Goal: Check status

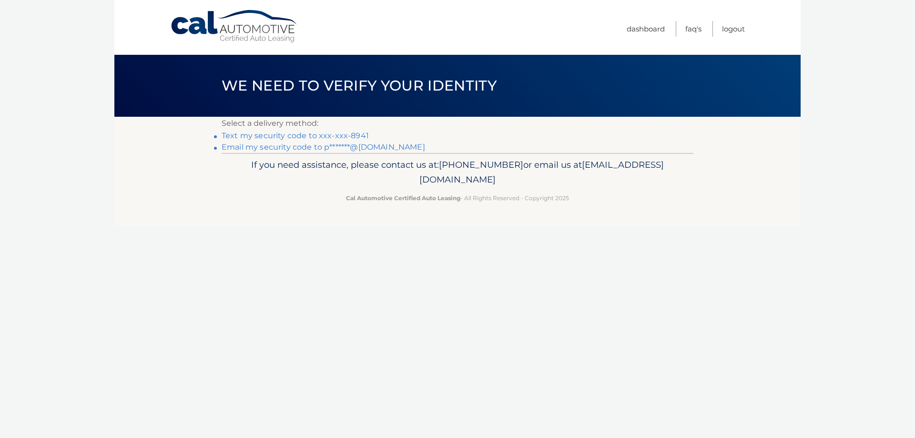
click at [279, 137] on link "Text my security code to xxx-xxx-8941" at bounding box center [295, 135] width 147 height 9
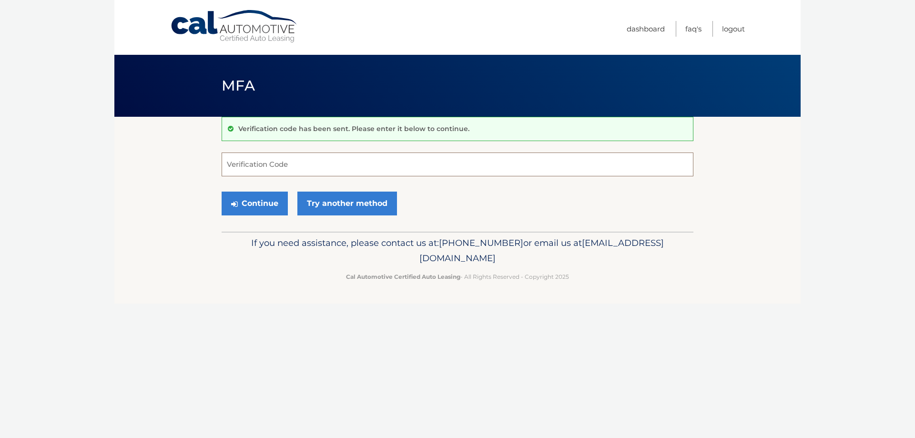
click at [262, 163] on input "Verification Code" at bounding box center [458, 165] width 472 height 24
type input "720082"
click at [222, 192] on button "Continue" at bounding box center [255, 204] width 66 height 24
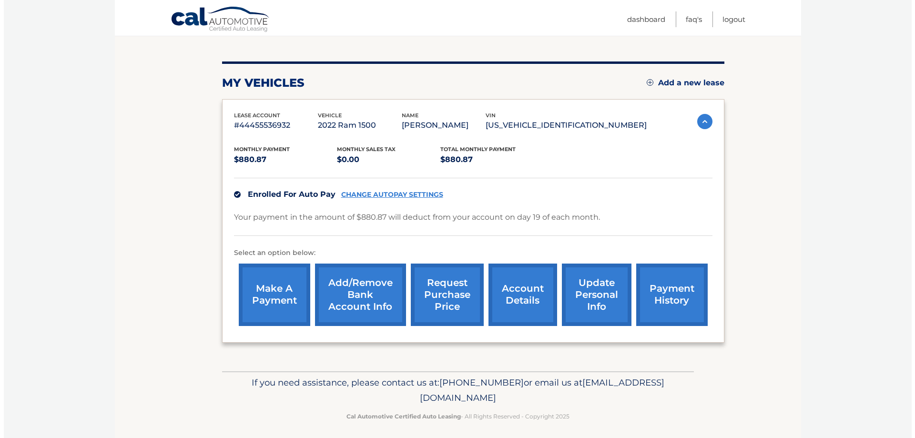
scroll to position [103, 0]
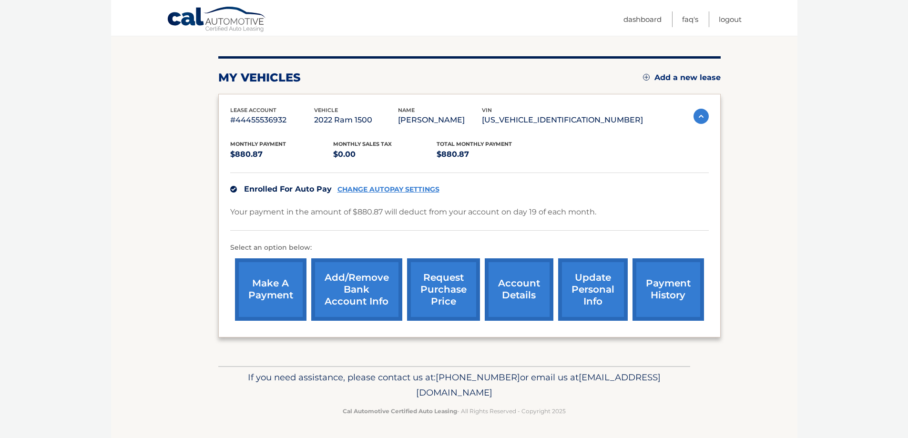
click at [445, 289] on link "request purchase price" at bounding box center [443, 289] width 73 height 62
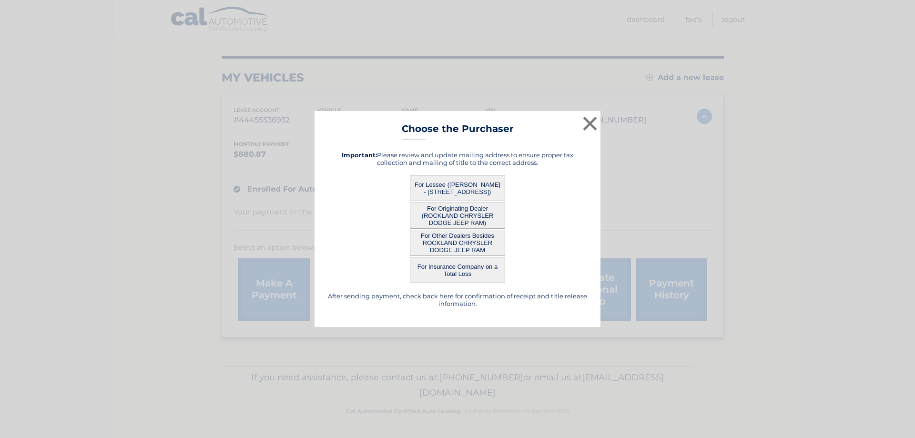
click at [476, 187] on button "For Lessee (PETER ARGILA - 35 OLD CHIMNEY RD, , UPPER SADDLE RIVER, NJ 07458)" at bounding box center [457, 188] width 95 height 26
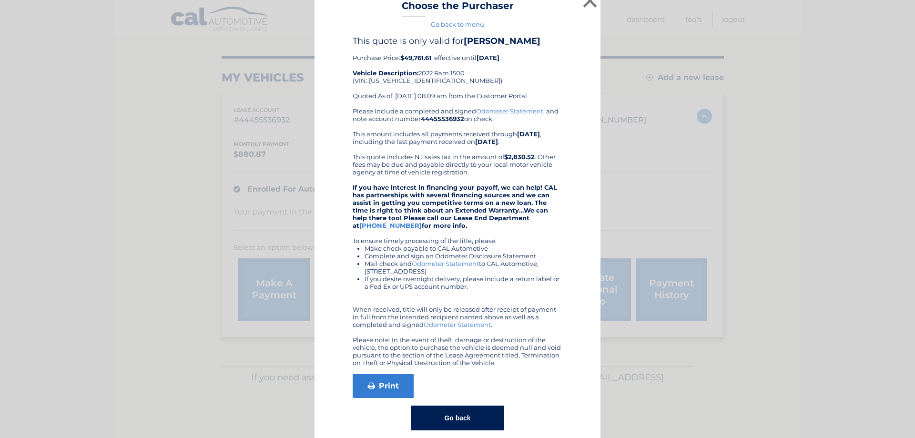
scroll to position [24, 0]
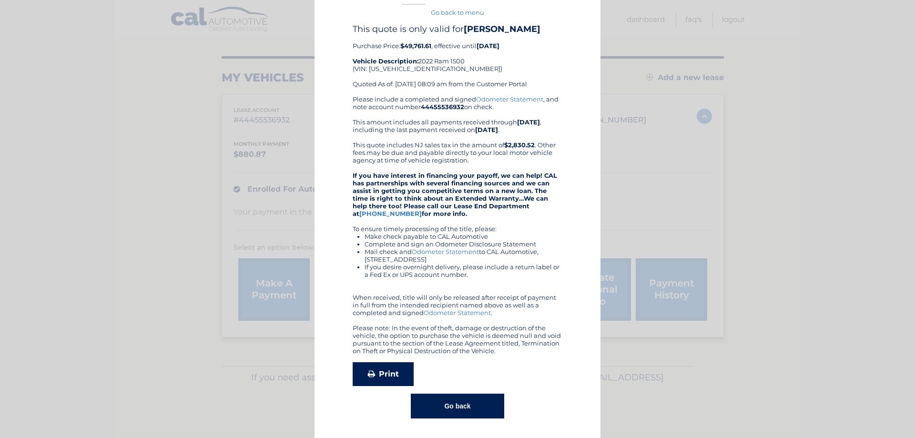
click at [376, 370] on link "Print" at bounding box center [383, 374] width 61 height 24
click at [470, 399] on button "Go back" at bounding box center [457, 406] width 93 height 25
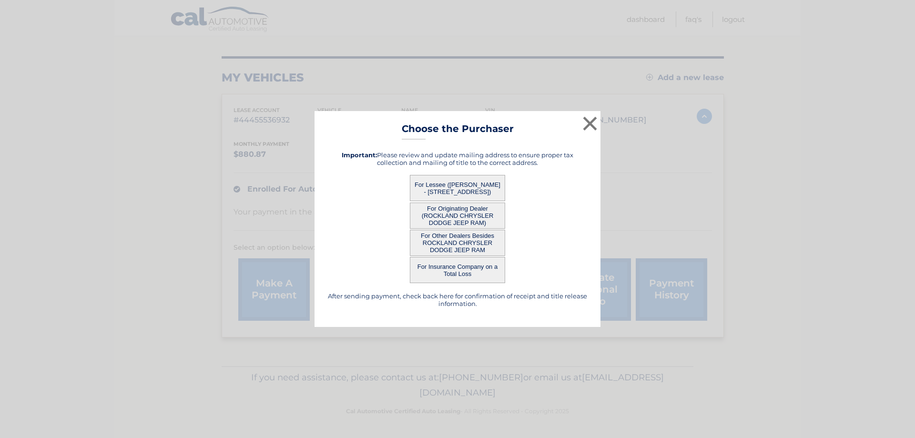
click at [460, 244] on button "For Other Dealers Besides ROCKLAND CHRYSLER DODGE JEEP RAM" at bounding box center [457, 243] width 95 height 26
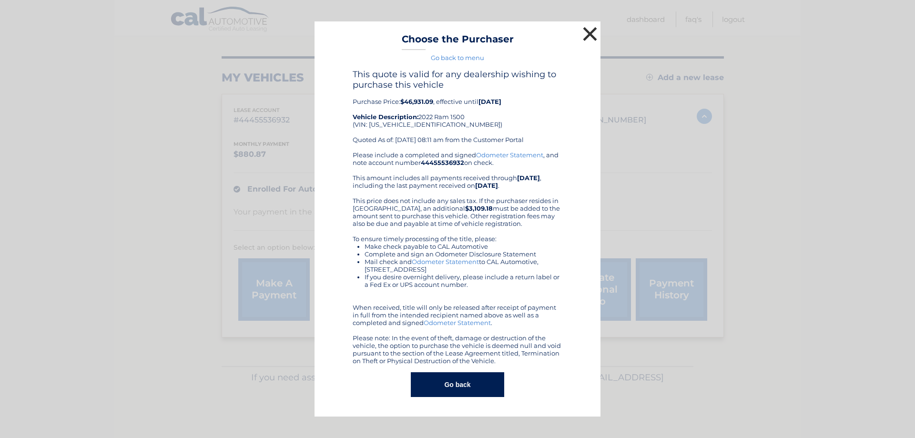
click at [583, 36] on button "×" at bounding box center [590, 33] width 19 height 19
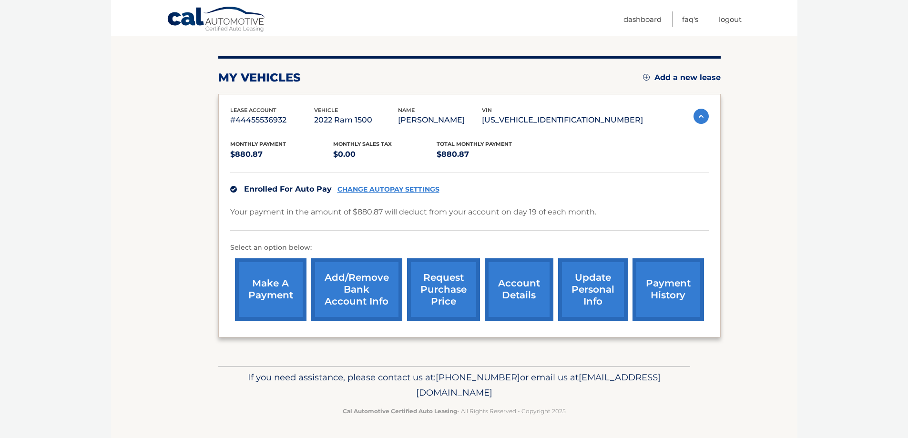
click at [443, 276] on link "request purchase price" at bounding box center [443, 289] width 73 height 62
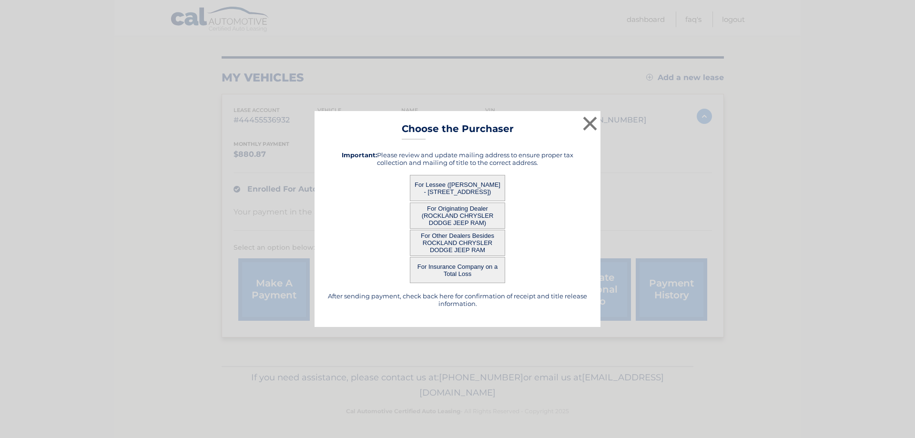
click at [470, 177] on button "For Lessee (PETER ARGILA - 35 OLD CHIMNEY RD, , UPPER SADDLE RIVER, NJ 07458)" at bounding box center [457, 188] width 95 height 26
